Goal: Register for event/course

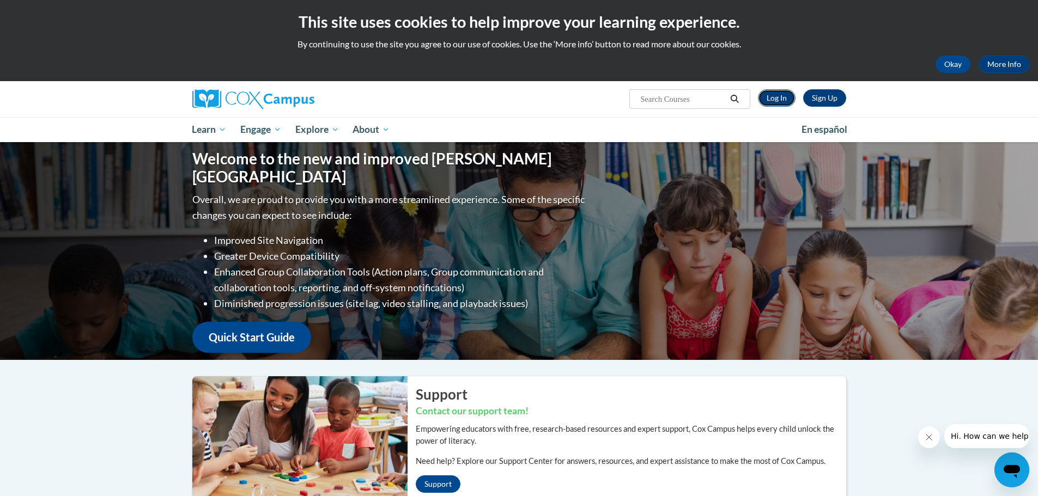
click at [777, 104] on link "Log In" at bounding box center [777, 97] width 38 height 17
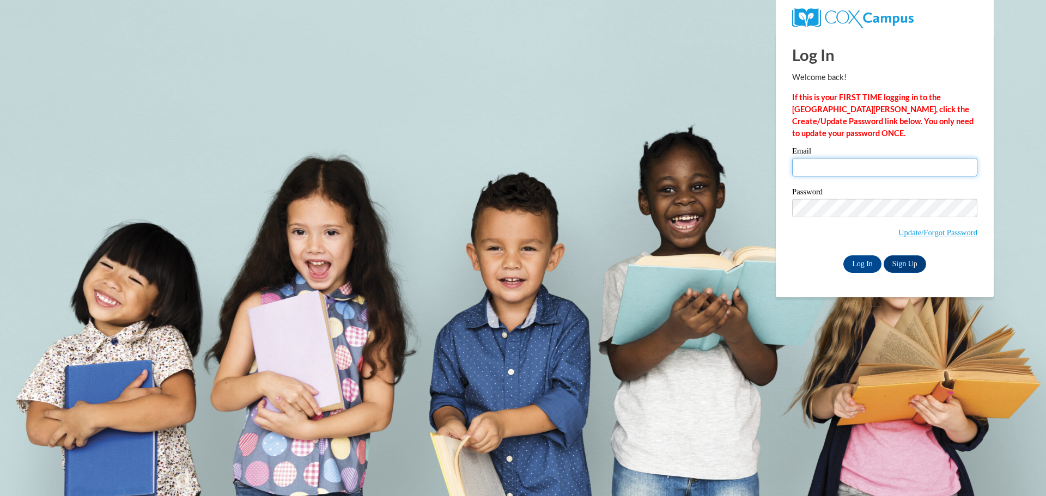
click at [825, 165] on input "Email" at bounding box center [884, 167] width 185 height 19
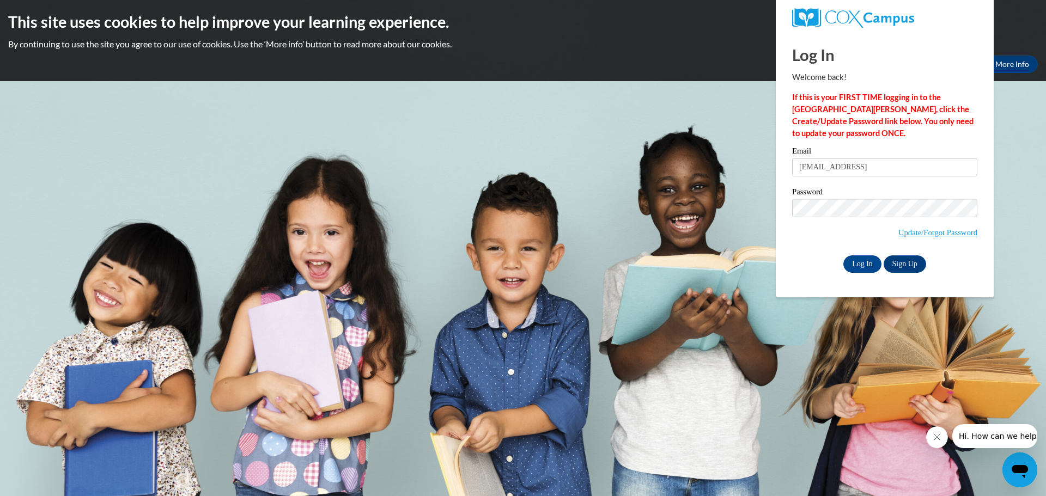
drag, startPoint x: 941, startPoint y: 161, endPoint x: 888, endPoint y: 168, distance: 53.9
click at [888, 168] on input "meistk@collierschools.commeist" at bounding box center [884, 167] width 185 height 19
type input "meistk@collierschools.com"
click at [863, 266] on input "Log In" at bounding box center [863, 264] width 38 height 17
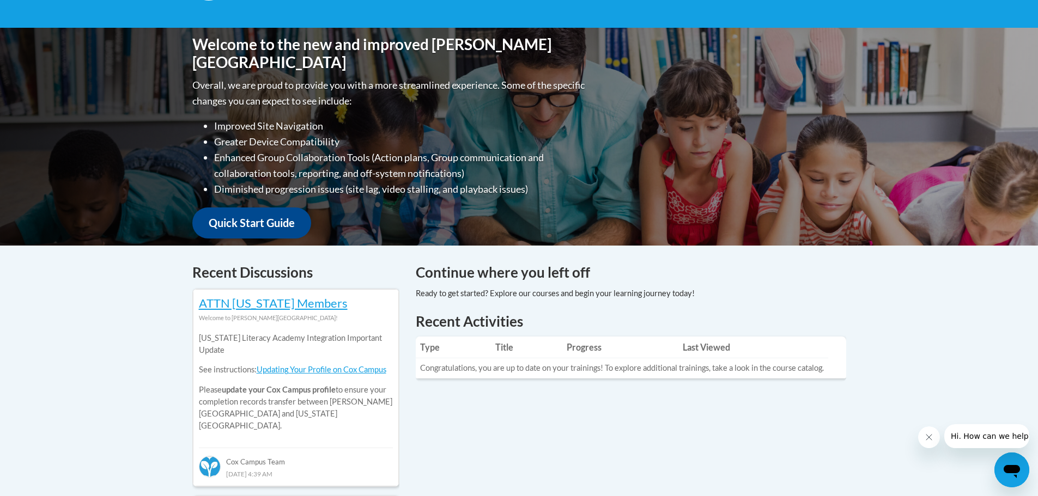
scroll to position [436, 0]
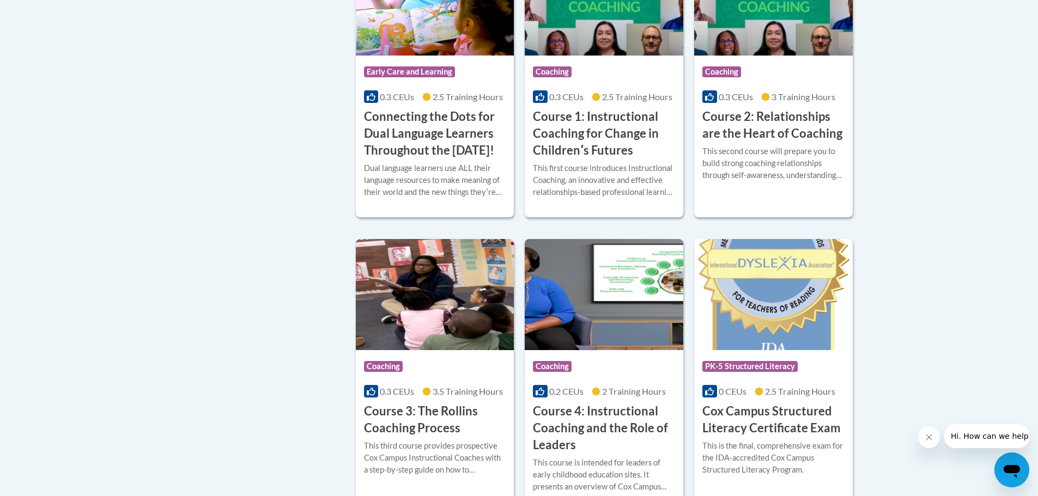
scroll to position [708, 0]
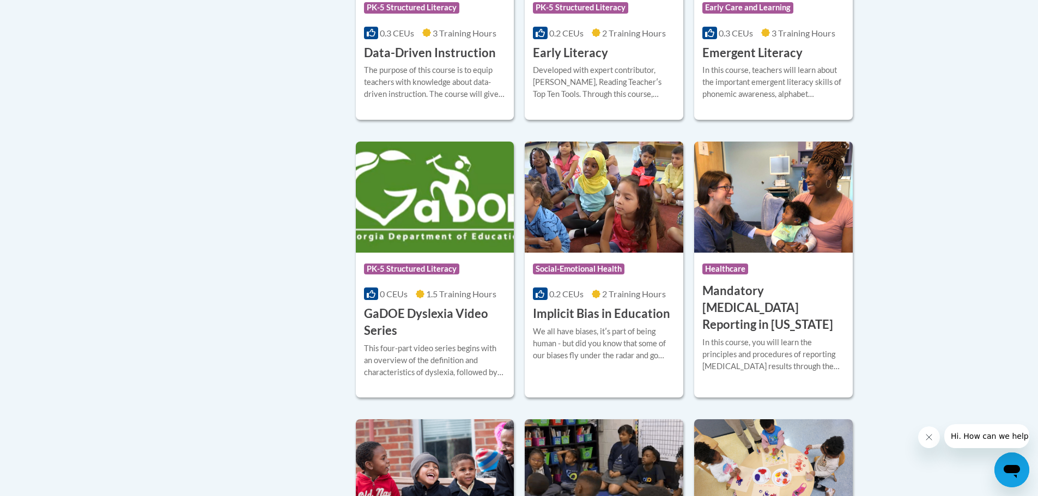
scroll to position [1362, 0]
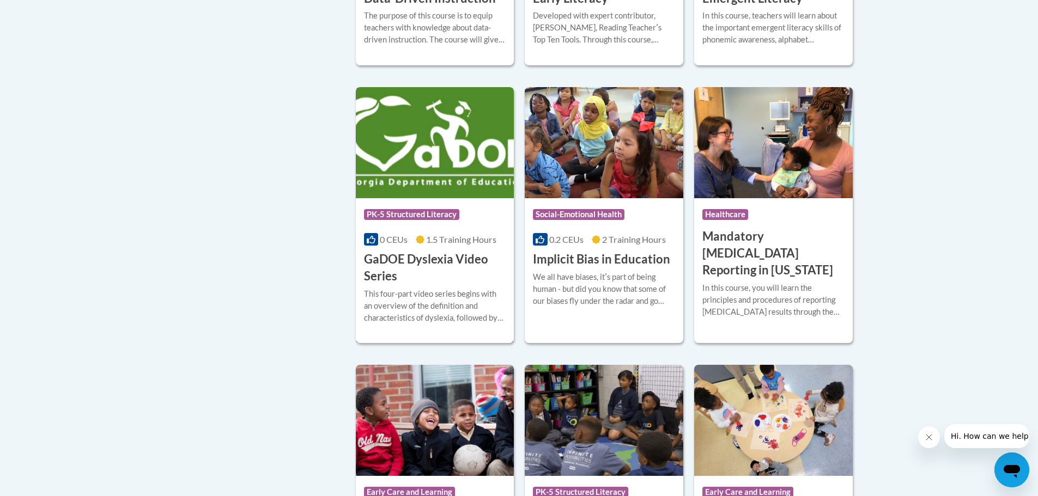
click at [467, 276] on h3 "GaDOE Dyslexia Video Series" at bounding box center [435, 268] width 142 height 34
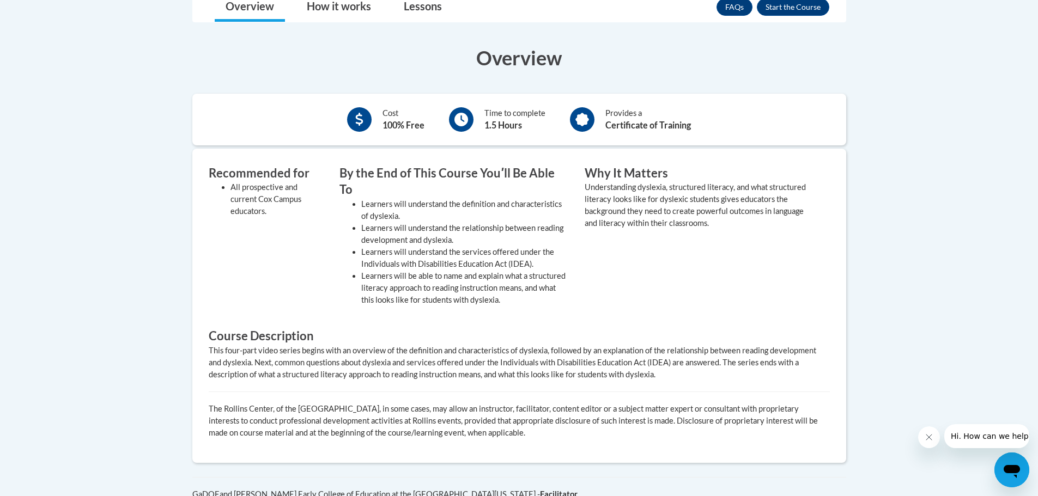
scroll to position [268, 0]
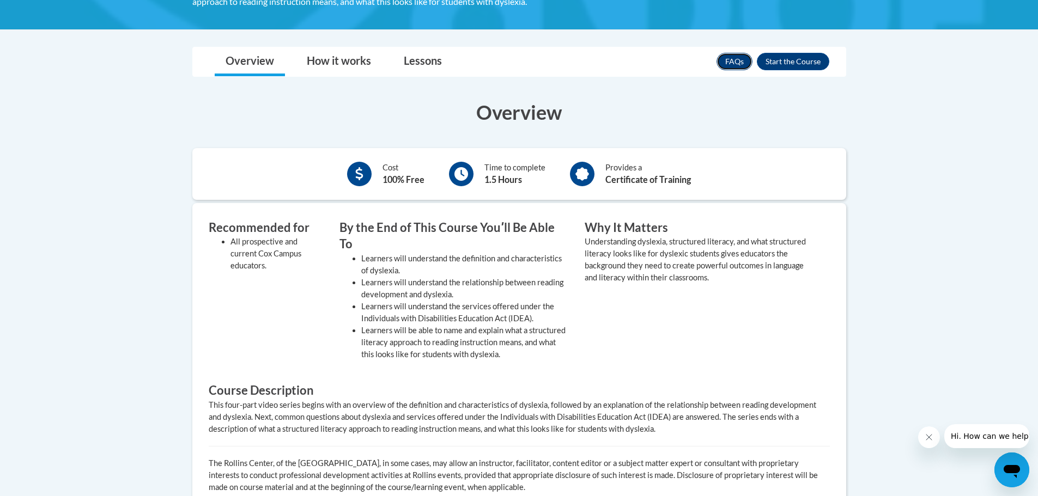
click at [726, 62] on link "FAQs" at bounding box center [735, 61] width 36 height 17
click at [803, 60] on button "Enroll" at bounding box center [793, 61] width 72 height 17
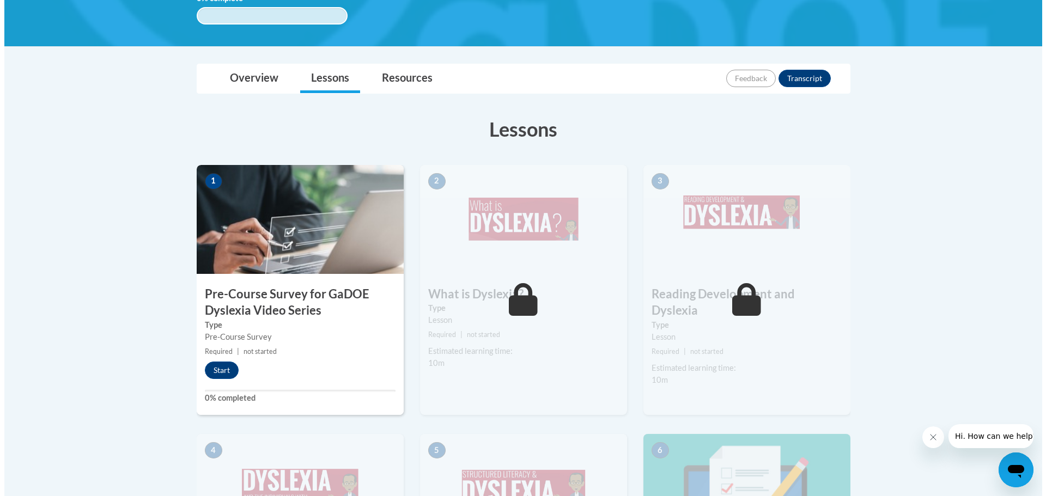
scroll to position [272, 0]
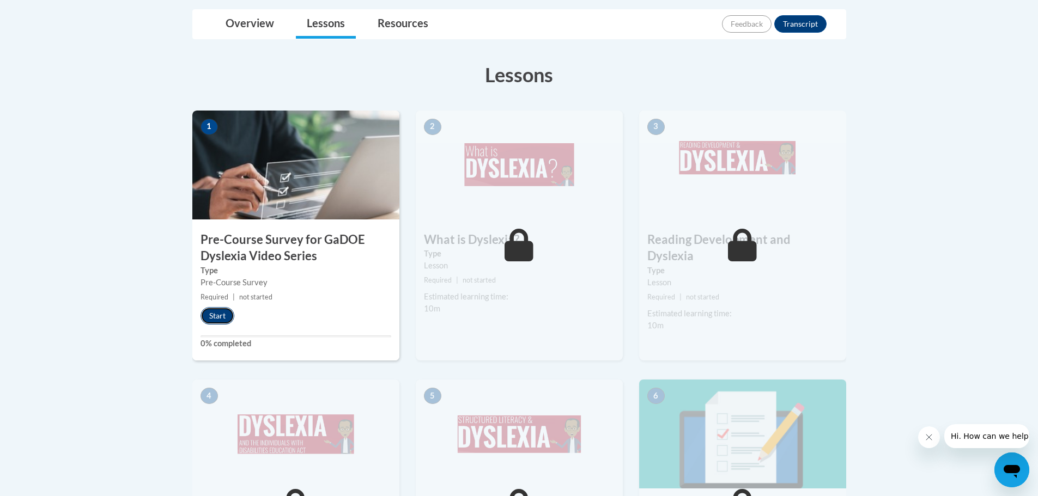
click at [228, 316] on button "Start" at bounding box center [218, 315] width 34 height 17
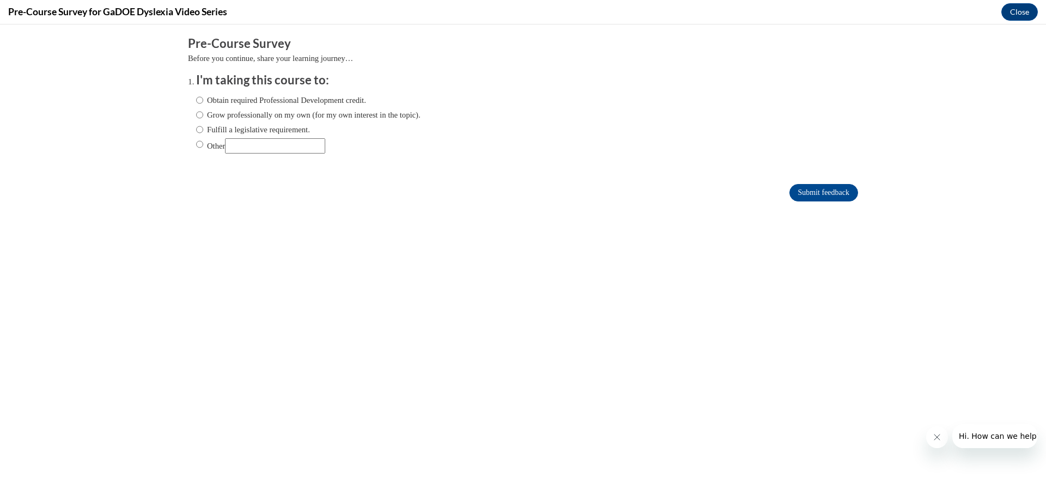
scroll to position [0, 0]
click at [196, 101] on input "Obtain required Professional Development credit." at bounding box center [199, 100] width 7 height 12
radio input "true"
click at [800, 189] on input "Submit feedback" at bounding box center [824, 192] width 69 height 17
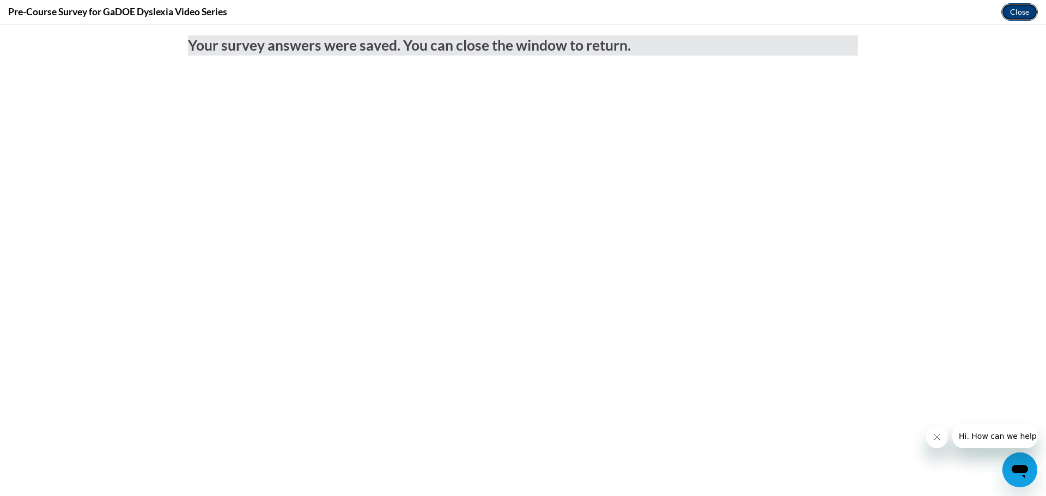
click at [1006, 16] on button "Close" at bounding box center [1020, 11] width 37 height 17
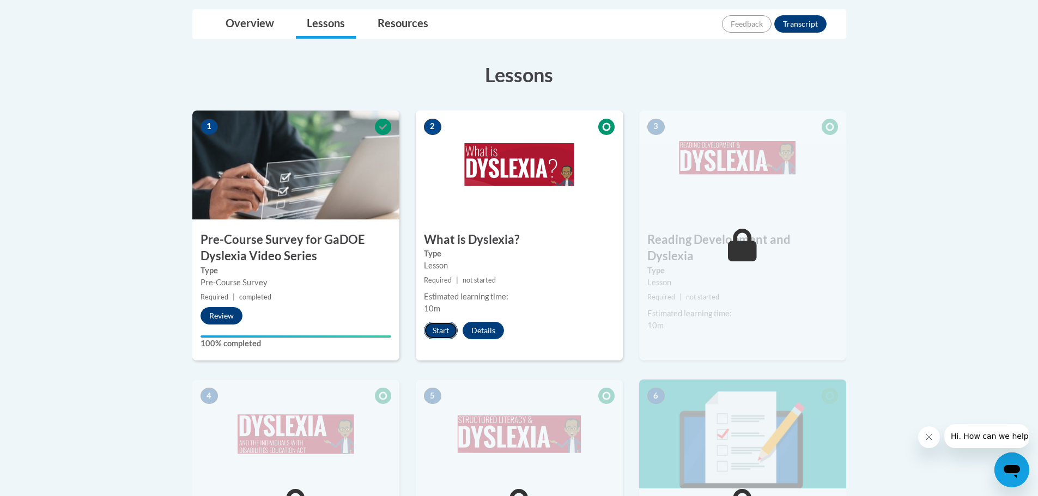
click at [442, 329] on button "Start" at bounding box center [441, 330] width 34 height 17
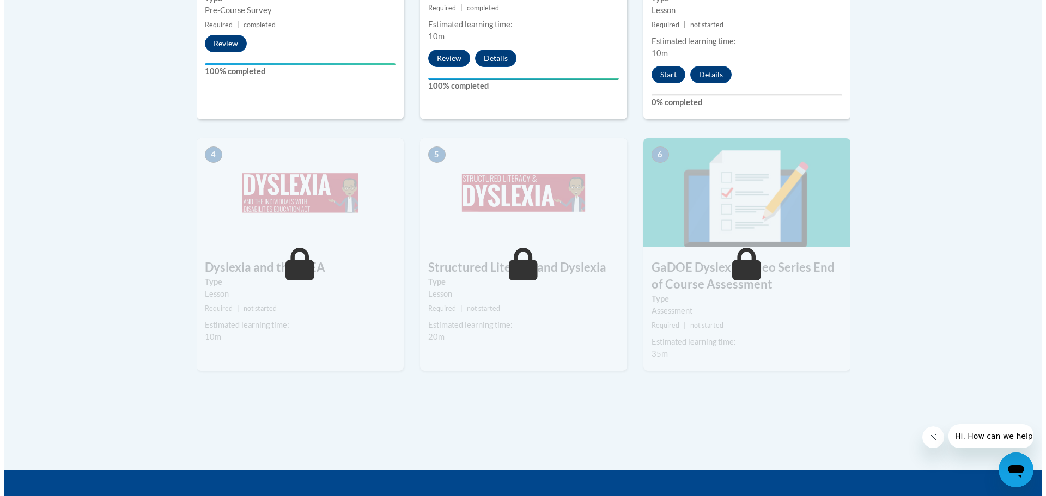
scroll to position [381, 0]
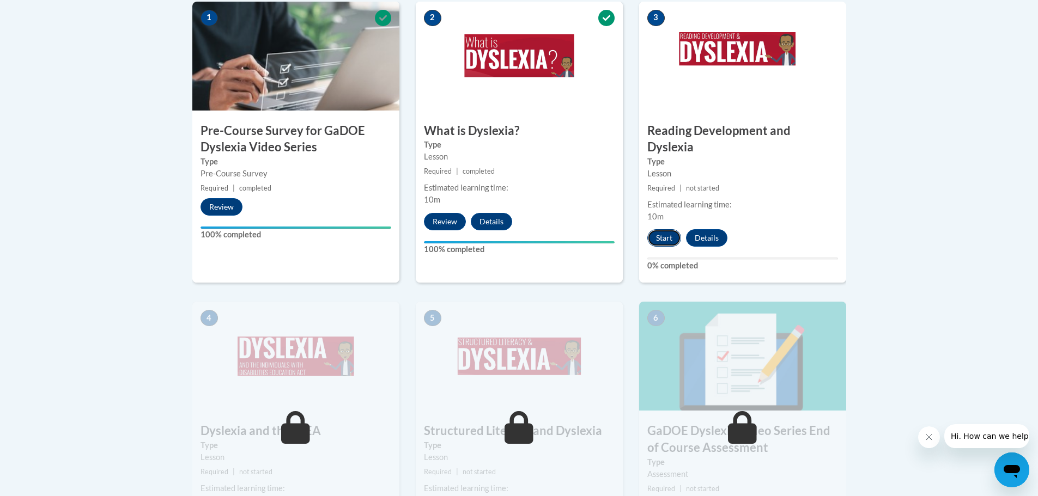
click at [670, 229] on button "Start" at bounding box center [664, 237] width 34 height 17
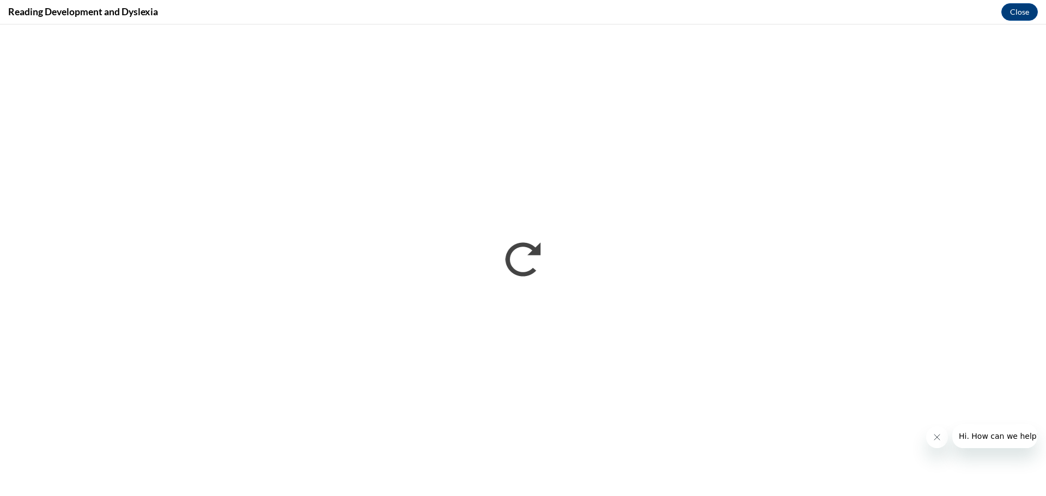
scroll to position [0, 0]
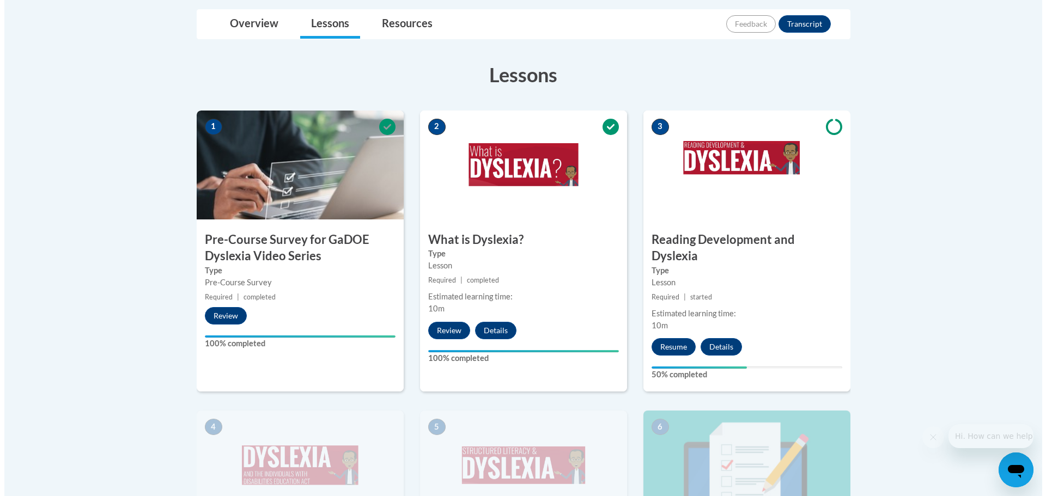
scroll to position [545, 0]
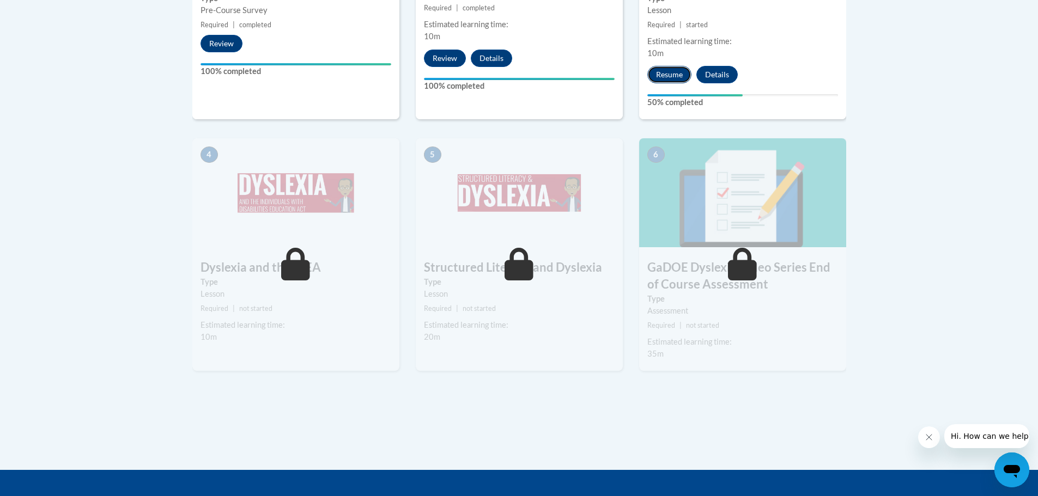
click at [675, 66] on button "Resume" at bounding box center [669, 74] width 44 height 17
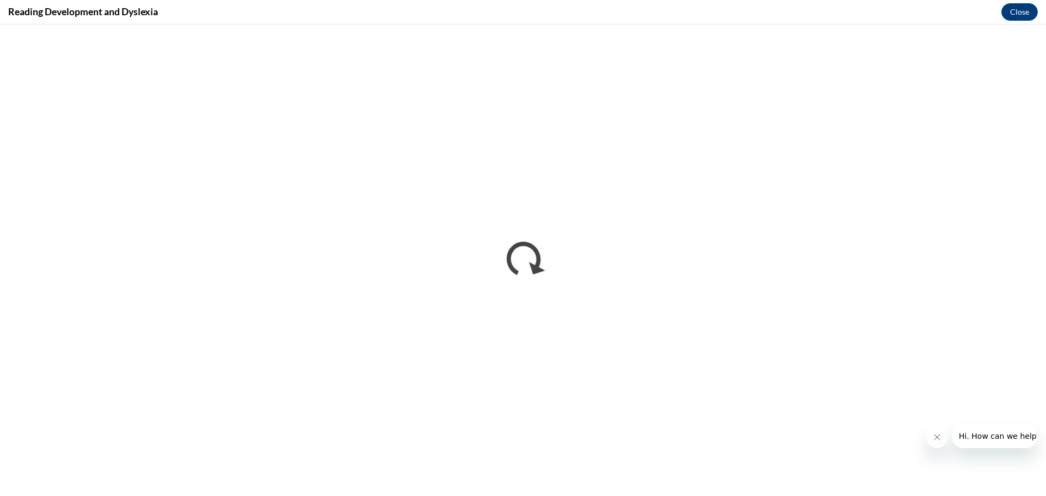
scroll to position [0, 0]
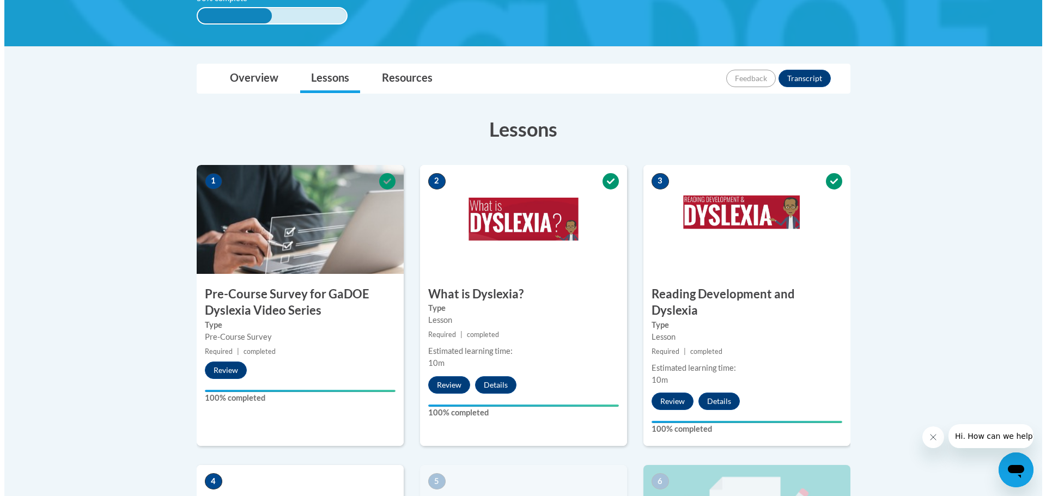
scroll to position [490, 0]
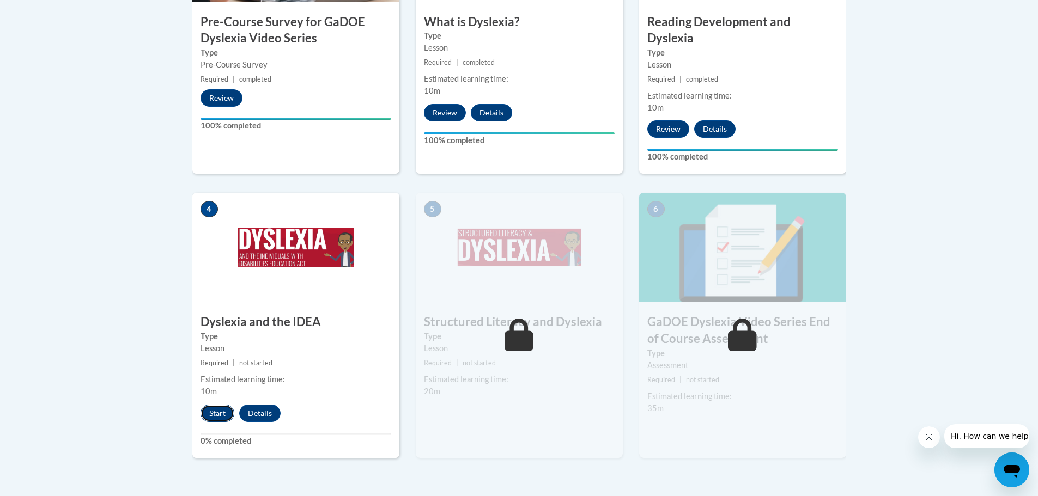
click at [204, 405] on button "Start" at bounding box center [218, 413] width 34 height 17
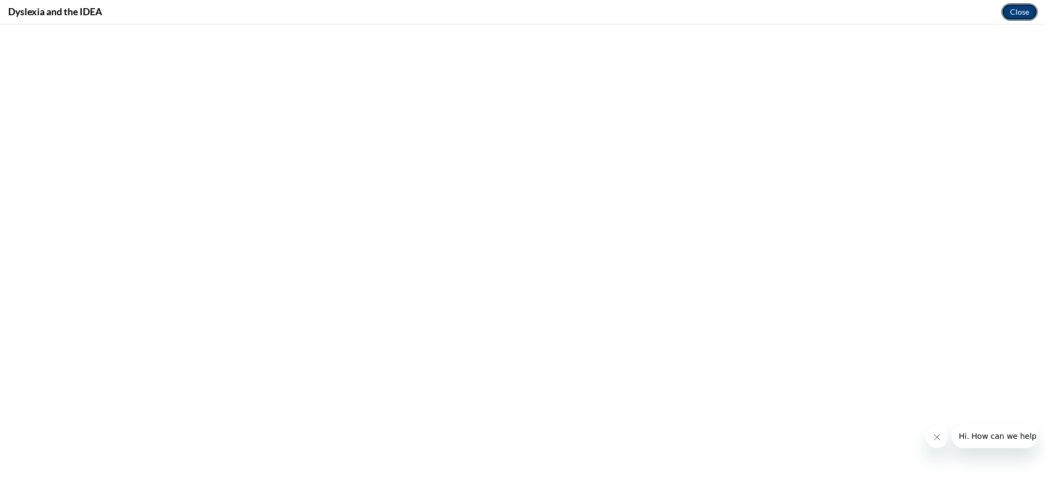
click at [1020, 9] on button "Close" at bounding box center [1020, 11] width 37 height 17
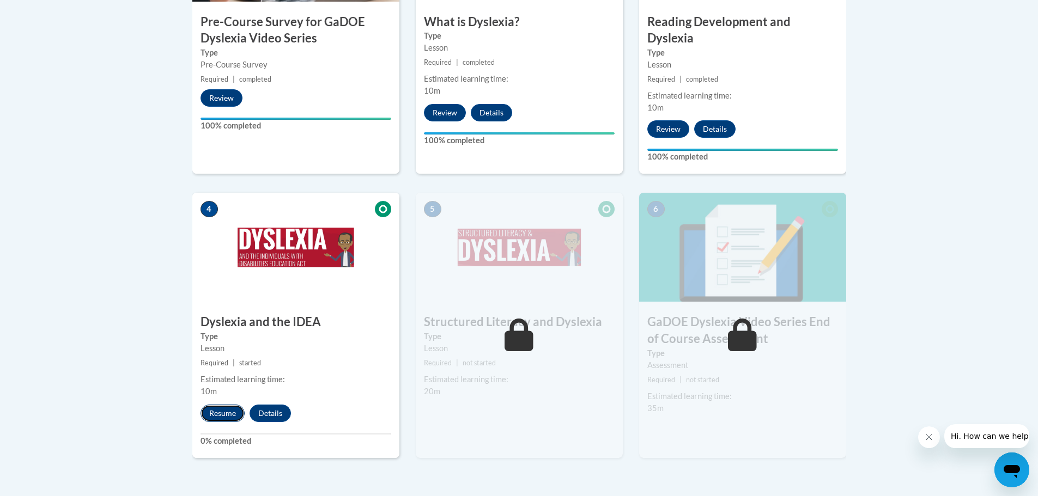
click at [228, 405] on button "Resume" at bounding box center [223, 413] width 44 height 17
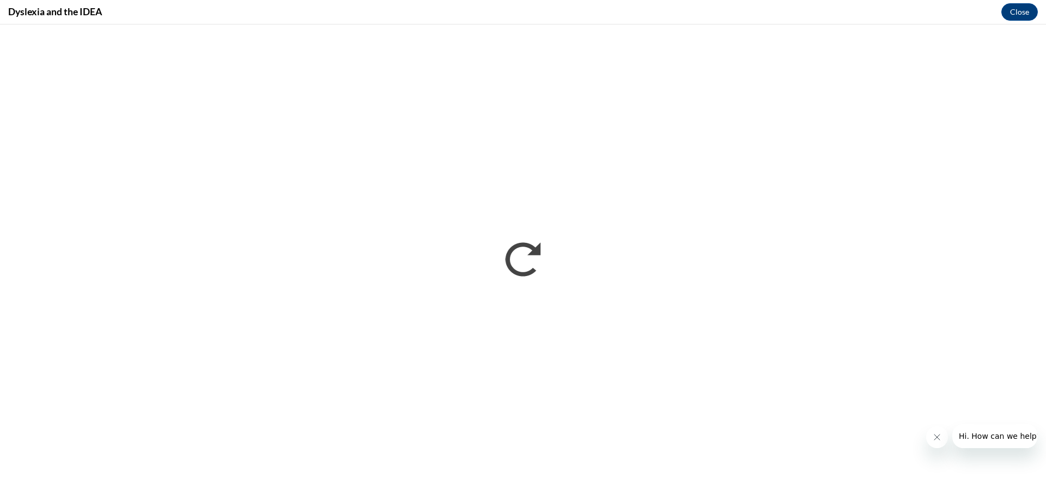
scroll to position [0, 0]
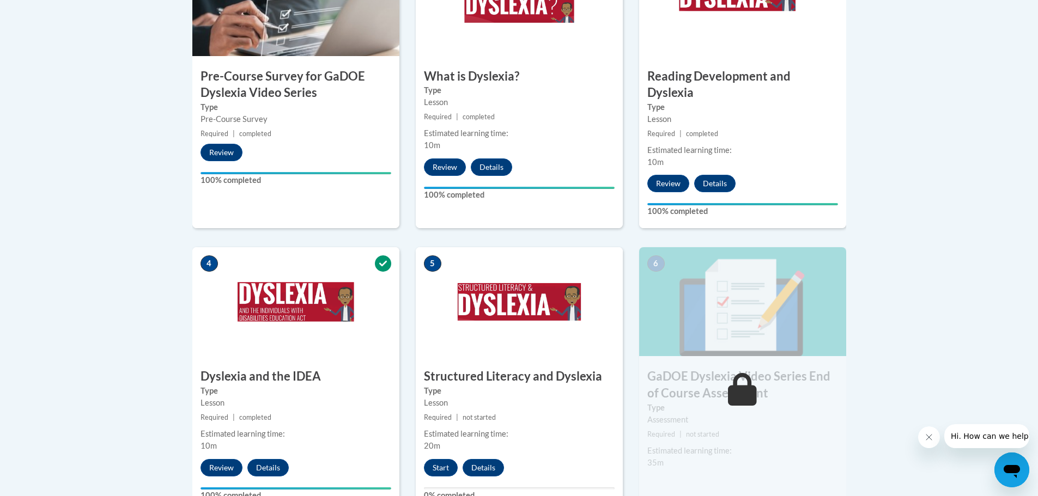
scroll to position [490, 0]
